Goal: Information Seeking & Learning: Check status

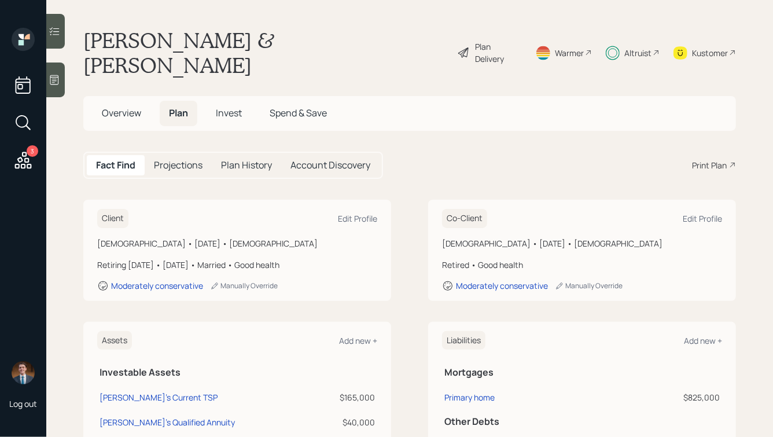
click at [224, 106] on span "Invest" at bounding box center [229, 112] width 26 height 13
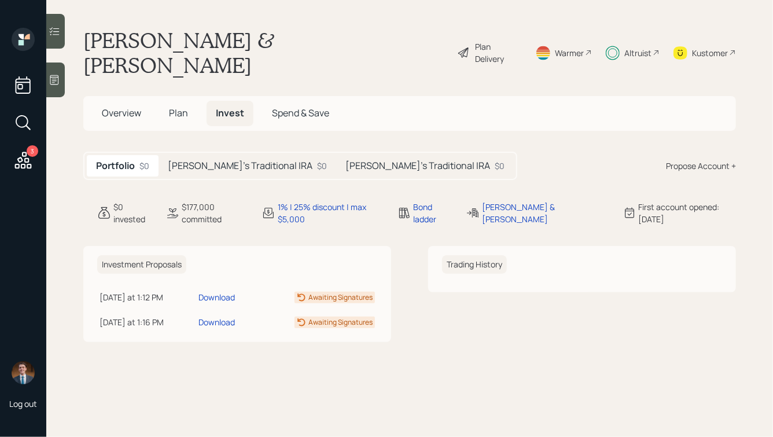
click at [221, 155] on div "[PERSON_NAME]'s Traditional IRA $0" at bounding box center [248, 165] width 178 height 21
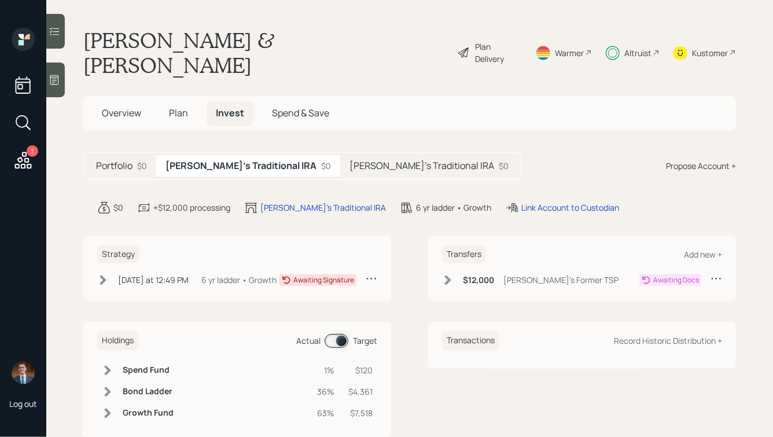
click at [351, 160] on h5 "[PERSON_NAME]'s Traditional IRA" at bounding box center [422, 165] width 145 height 11
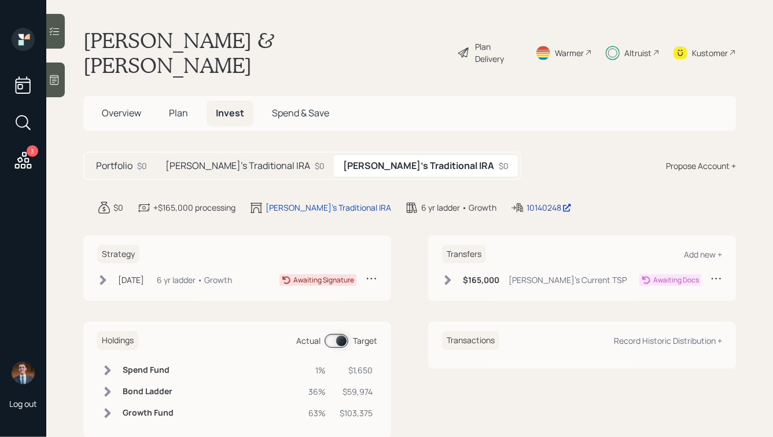
click at [244, 160] on h5 "[PERSON_NAME]'s Traditional IRA" at bounding box center [238, 165] width 145 height 11
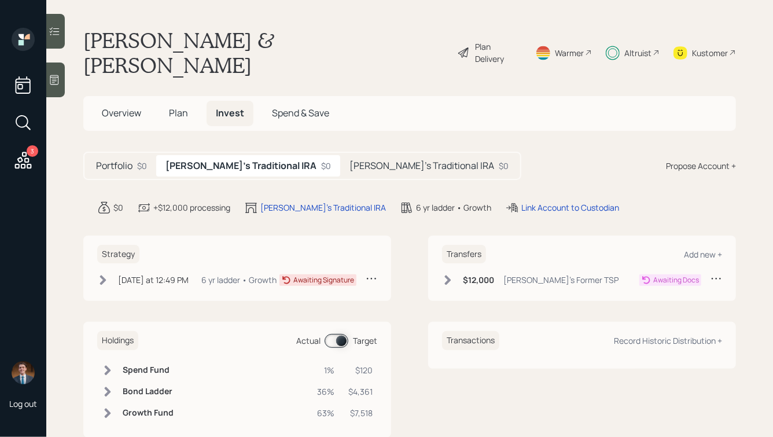
click at [176, 106] on span "Plan" at bounding box center [178, 112] width 19 height 13
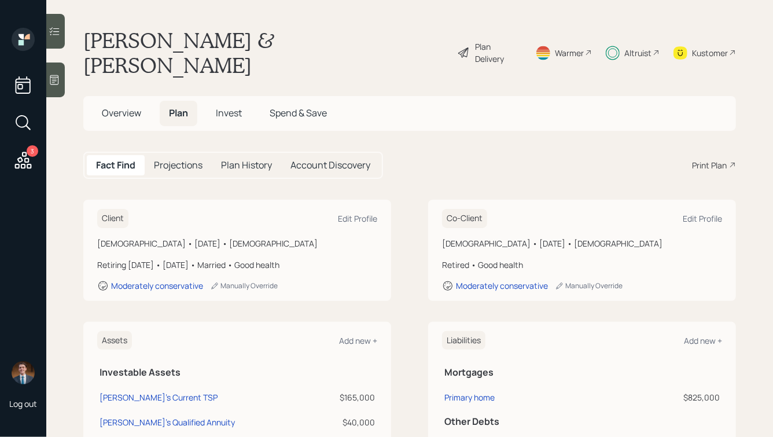
click at [219, 106] on span "Invest" at bounding box center [229, 112] width 26 height 13
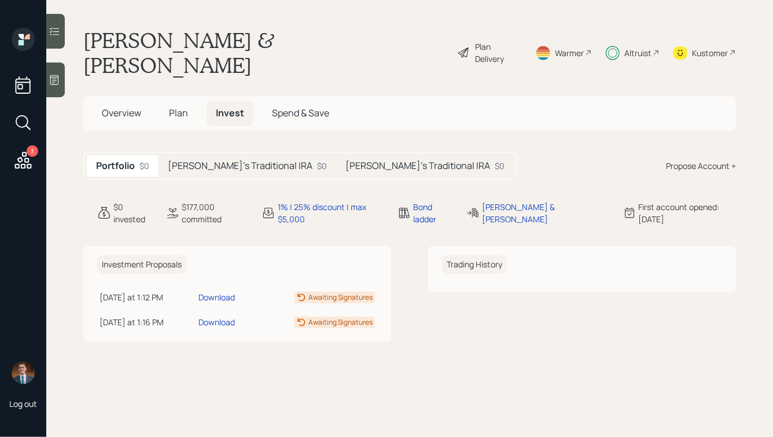
click at [237, 155] on div "[PERSON_NAME]'s Traditional IRA $0" at bounding box center [248, 165] width 178 height 21
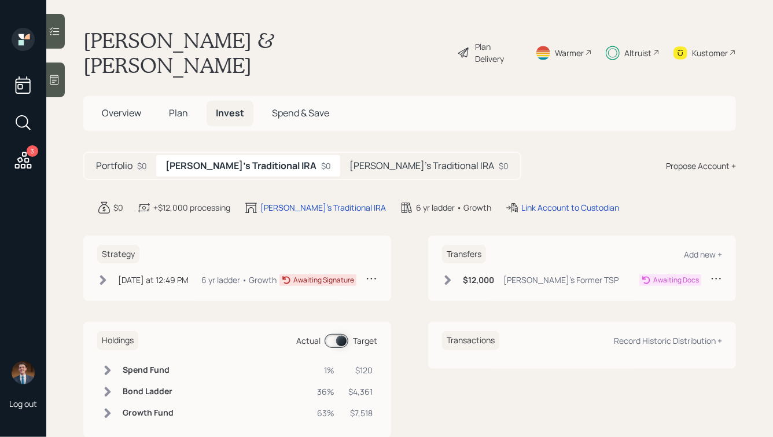
click at [350, 160] on h5 "[PERSON_NAME]'s Traditional IRA" at bounding box center [422, 165] width 145 height 11
